Goal: Task Accomplishment & Management: Manage account settings

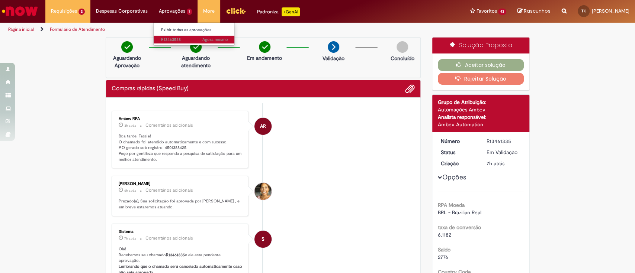
click at [181, 39] on span "Agora mesmo Agora mesmo R13463538" at bounding box center [194, 40] width 67 height 6
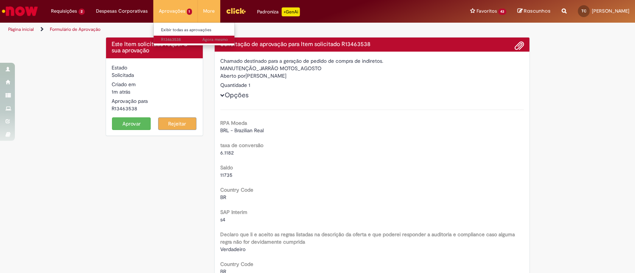
click at [181, 39] on span "Agora mesmo Agora mesmo R13463538" at bounding box center [194, 40] width 67 height 6
click at [126, 124] on button "Aprovar" at bounding box center [131, 123] width 39 height 13
